Goal: Find specific page/section: Find specific page/section

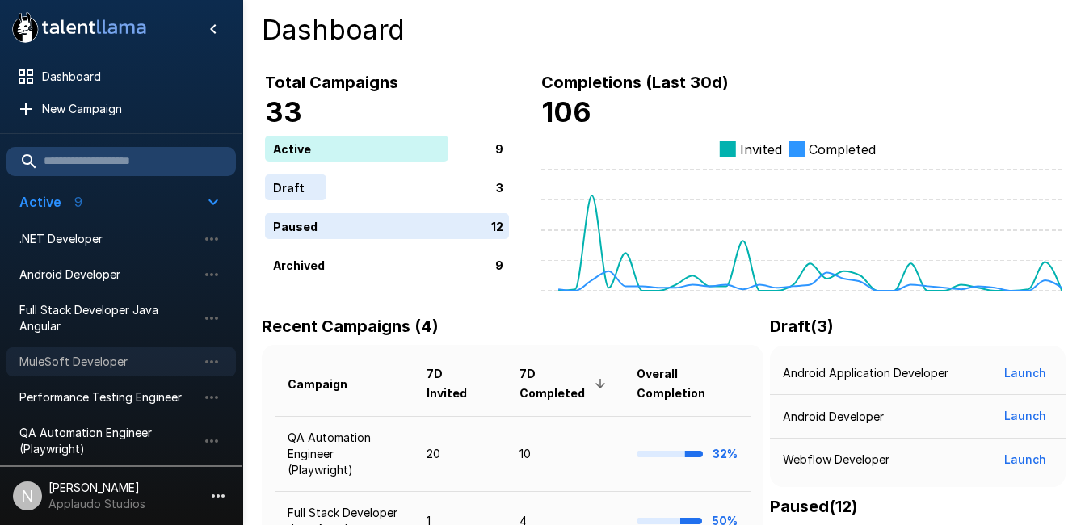
click at [60, 360] on span "MuleSoft Developer" at bounding box center [108, 362] width 178 height 16
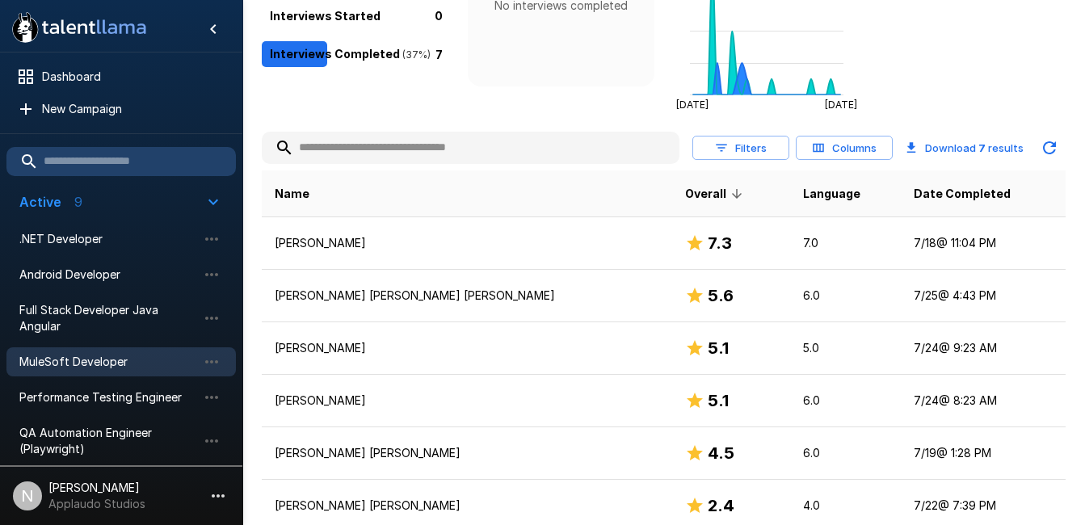
scroll to position [335, 0]
